Goal: Find specific page/section: Find specific page/section

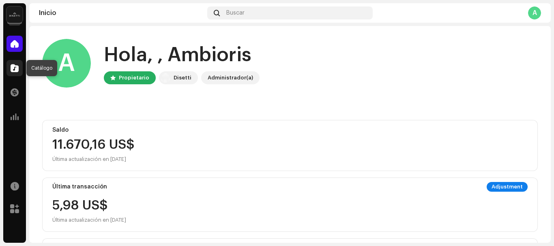
click at [15, 70] on span at bounding box center [15, 68] width 8 height 6
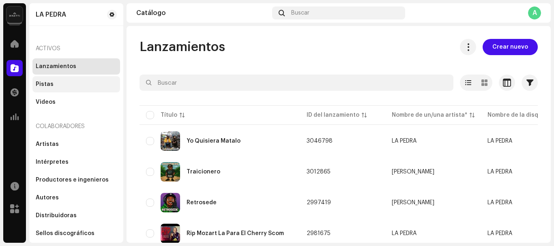
click at [45, 89] on div "Pistas" at bounding box center [76, 84] width 88 height 16
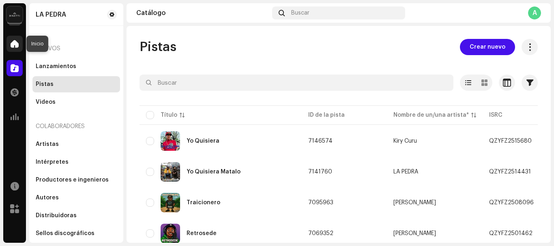
click at [13, 45] on span at bounding box center [15, 44] width 8 height 6
